Goal: Task Accomplishment & Management: Complete application form

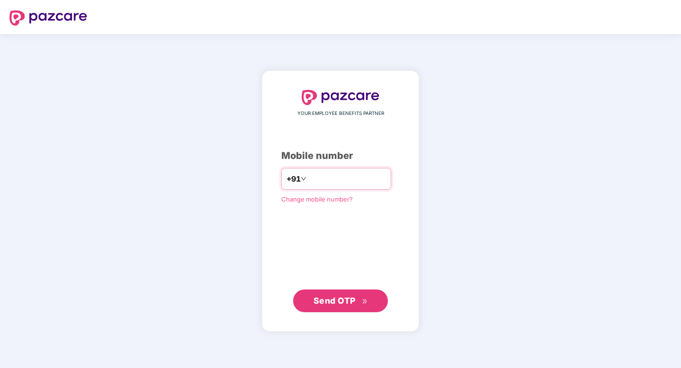
click at [357, 187] on input "number" at bounding box center [347, 178] width 78 height 15
type input "**********"
click at [339, 303] on span "Send OTP" at bounding box center [334, 301] width 42 height 10
